Goal: Information Seeking & Learning: Learn about a topic

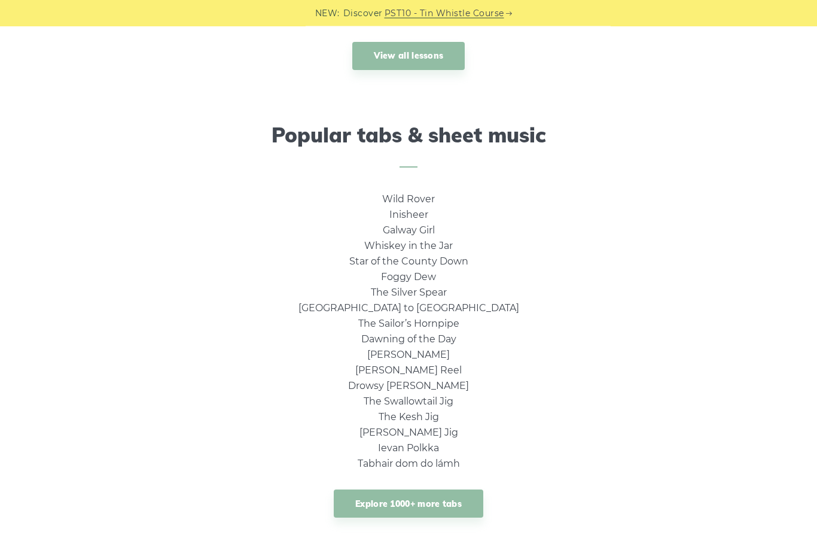
scroll to position [735, 0]
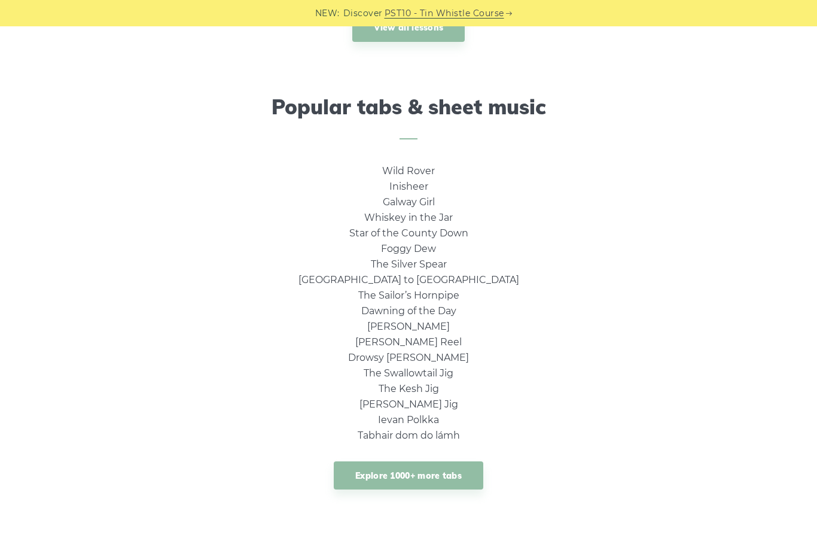
click at [396, 471] on link "Explore 1000+ more tabs" at bounding box center [409, 475] width 150 height 28
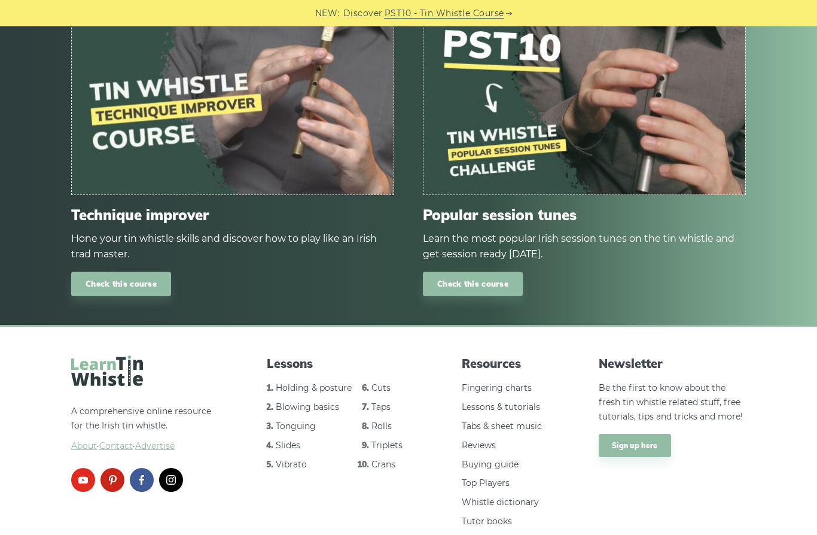
scroll to position [1407, 0]
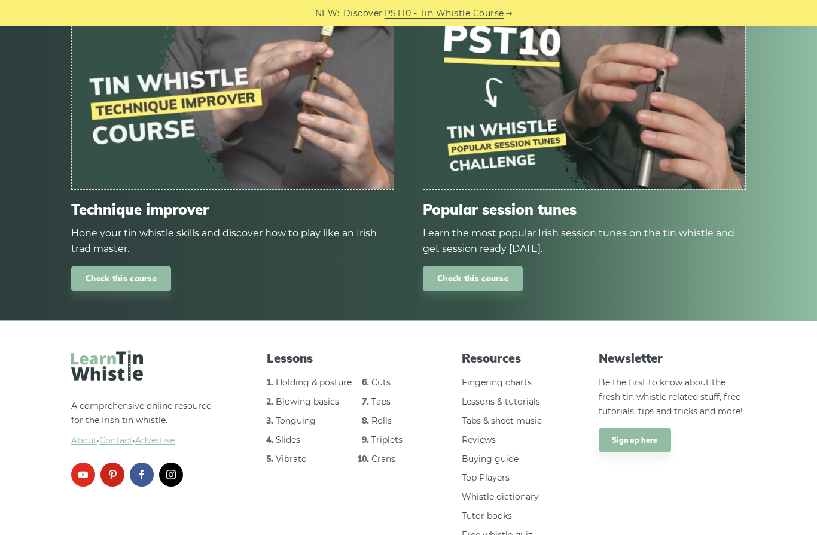
click at [528, 396] on link "Lessons & tutorials" at bounding box center [501, 401] width 78 height 11
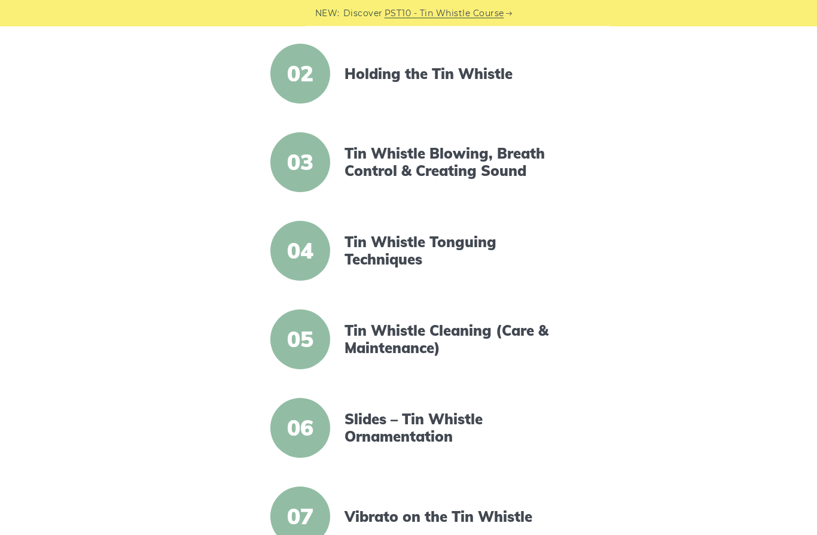
scroll to position [388, 0]
click at [305, 254] on span "04" at bounding box center [301, 251] width 60 height 60
click at [442, 247] on link "Tin Whistle Tonguing Techniques" at bounding box center [448, 250] width 206 height 35
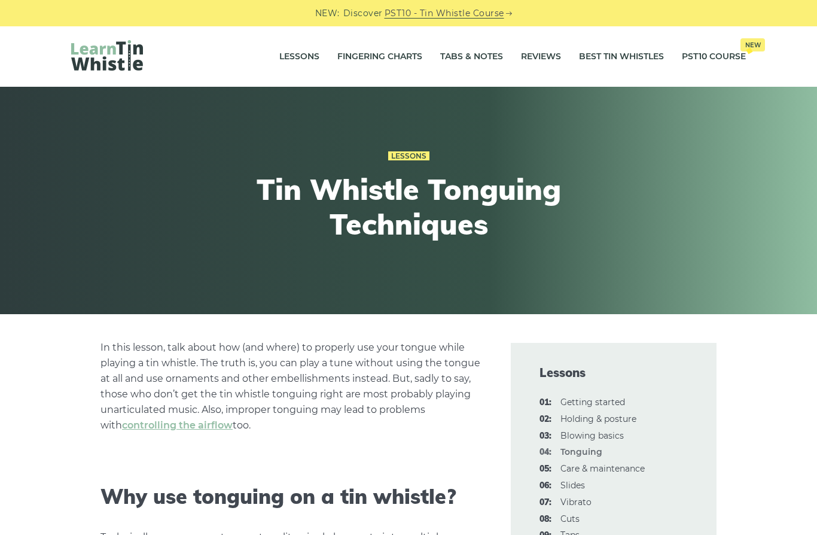
click at [380, 56] on link "Fingering Charts" at bounding box center [380, 57] width 85 height 30
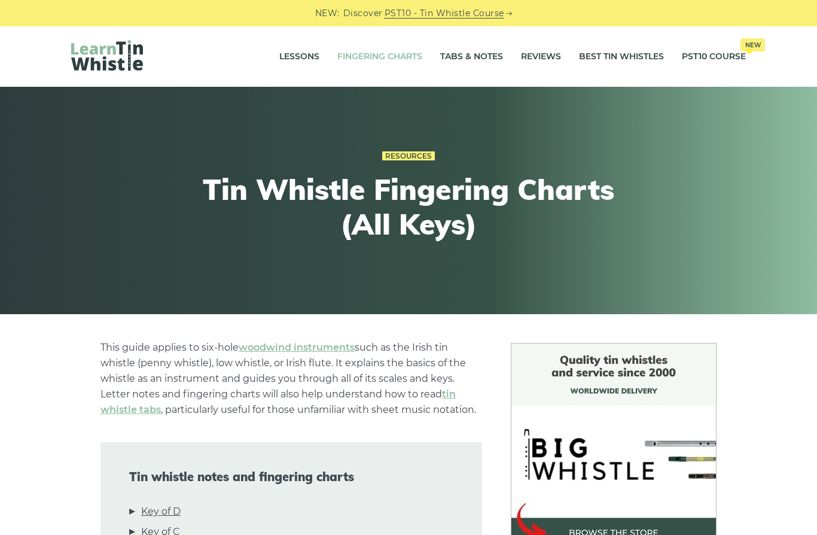
click at [478, 57] on link "Tabs & Notes" at bounding box center [471, 57] width 63 height 30
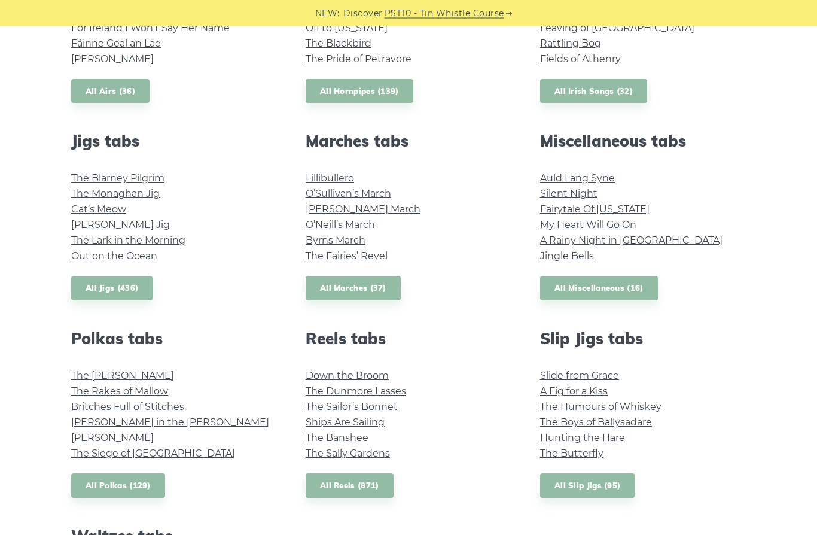
scroll to position [581, 0]
click at [353, 484] on link "All Reels (871)" at bounding box center [350, 485] width 88 height 25
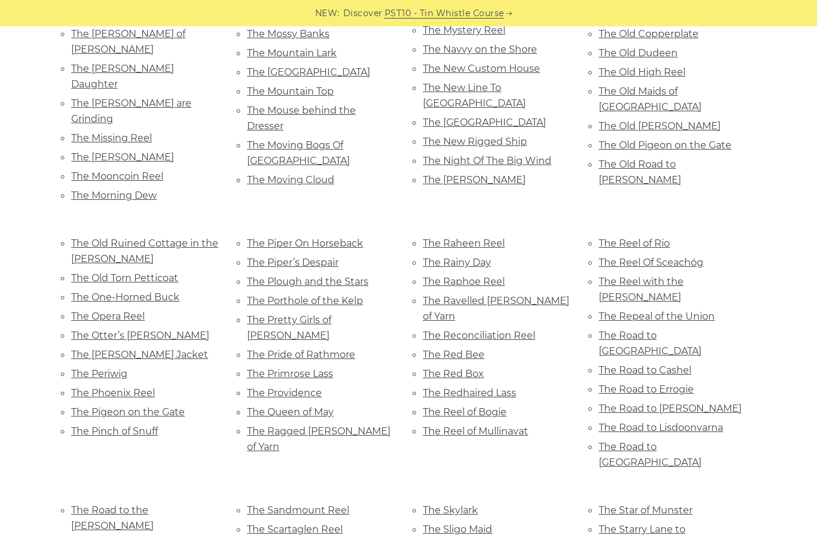
scroll to position [4787, 0]
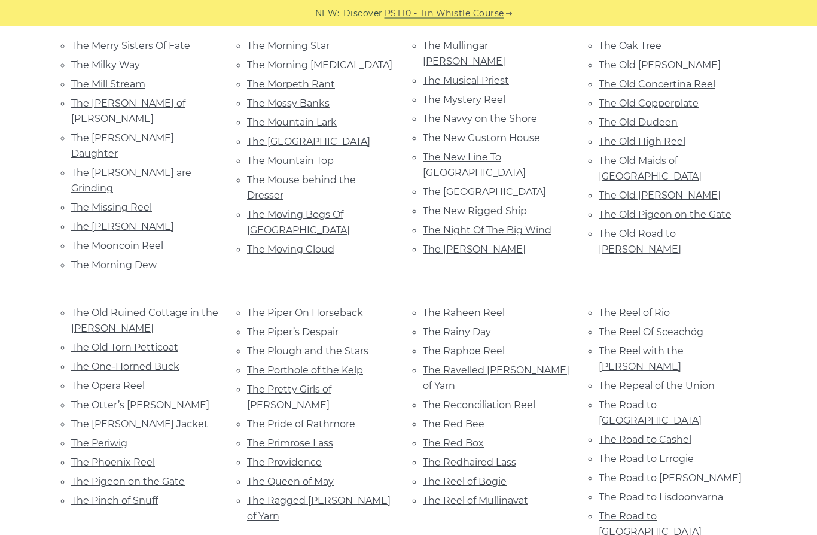
scroll to position [4718, 0]
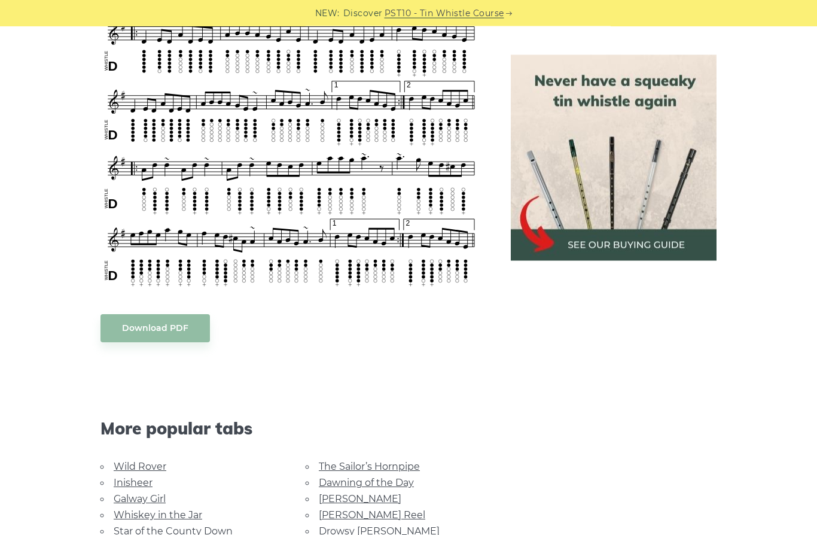
scroll to position [686, 0]
click at [151, 320] on body "NEW: Discover PST10 - Tin Whistle Course Lessons Fingering Charts Tabs & Notes …" at bounding box center [408, 375] width 817 height 2123
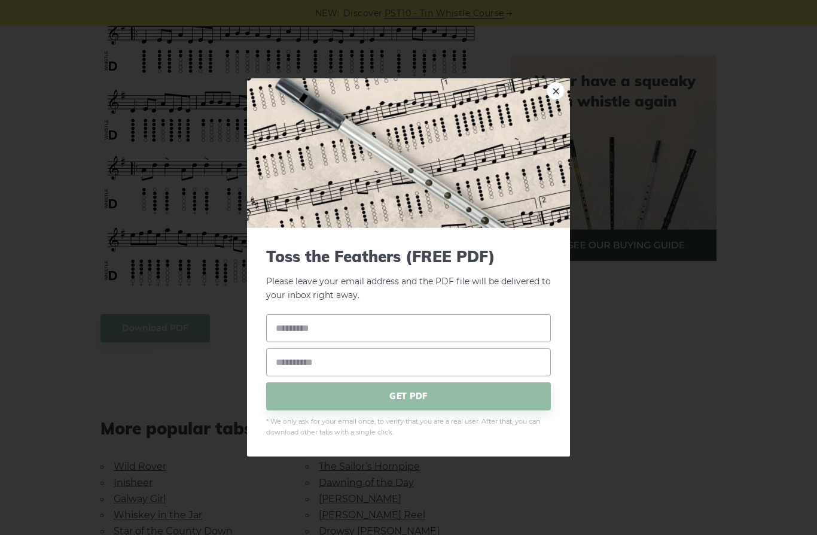
click at [728, 266] on div "× Toss the Feathers (FREE PDF) Please leave your email address and the PDF file…" at bounding box center [408, 267] width 817 height 535
click at [558, 100] on link "×" at bounding box center [556, 91] width 18 height 18
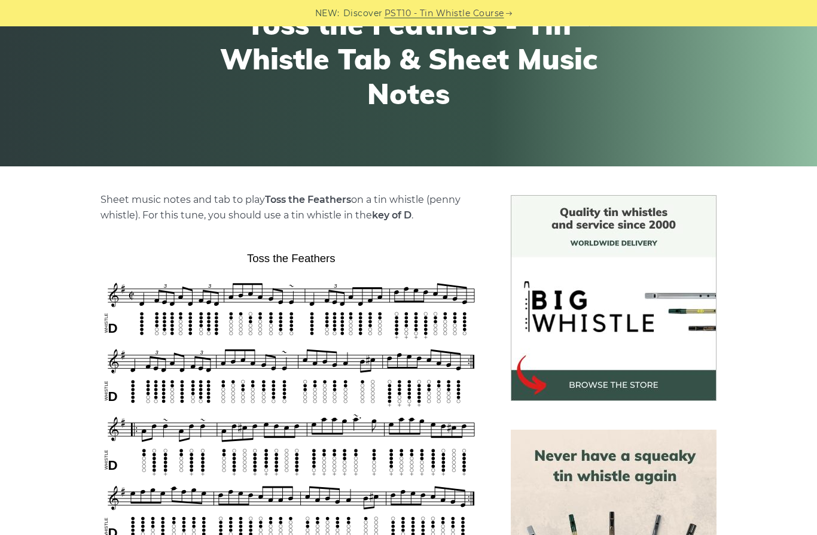
scroll to position [0, 0]
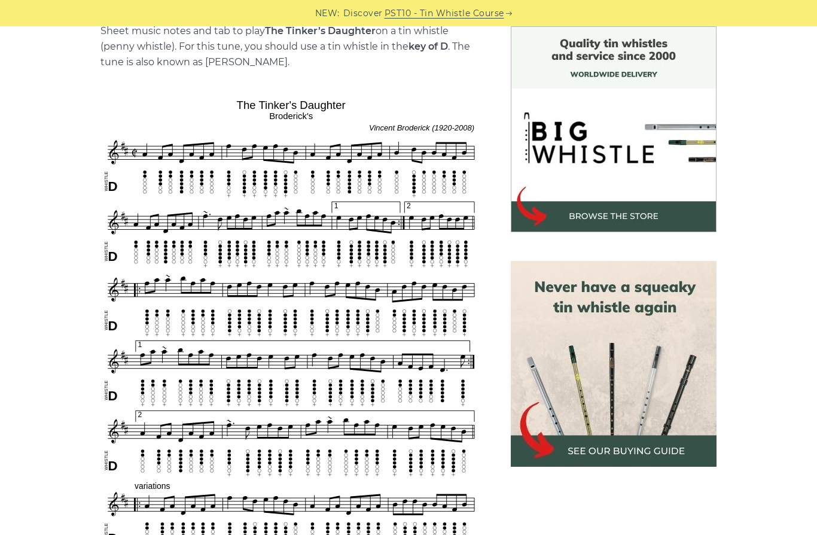
scroll to position [289, 0]
